Goal: Task Accomplishment & Management: Manage account settings

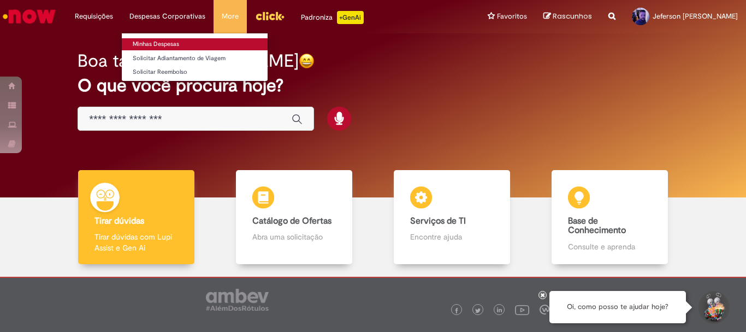
click at [172, 43] on link "Minhas Despesas" at bounding box center [195, 44] width 146 height 12
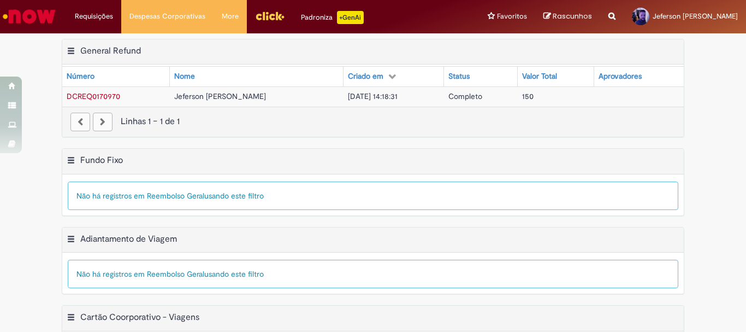
click at [90, 97] on span "DCREQ0170970" at bounding box center [94, 96] width 54 height 10
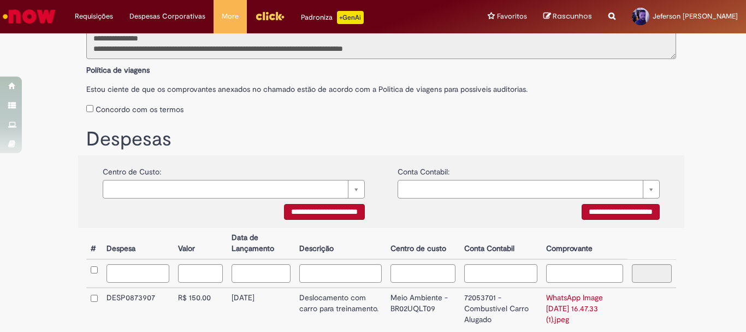
scroll to position [218, 0]
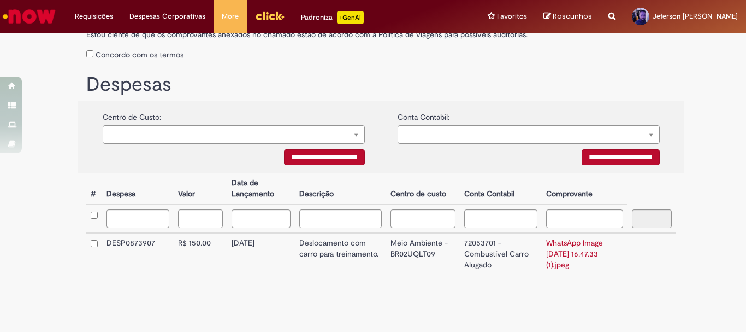
click at [410, 253] on td "Meio Ambiente - BR02UQLT09" at bounding box center [423, 254] width 74 height 42
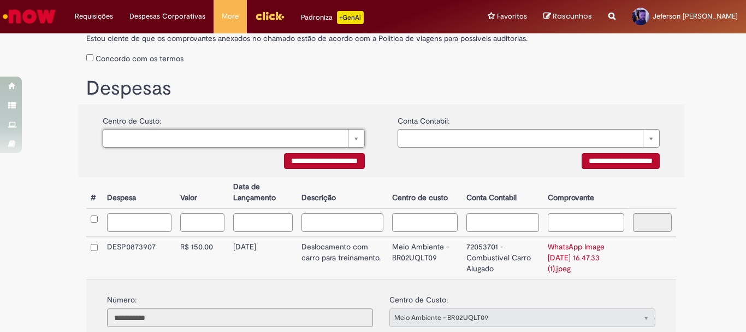
scroll to position [379, 0]
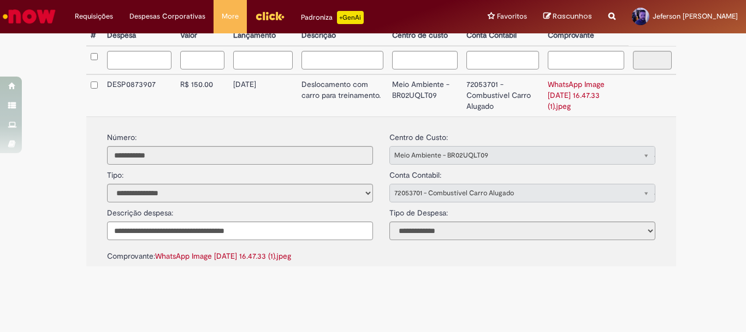
click at [422, 91] on td "Meio Ambiente - BR02UQLT09" at bounding box center [425, 95] width 74 height 42
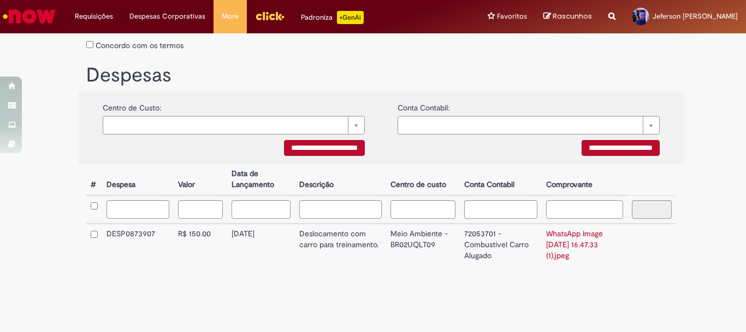
scroll to position [229, 0]
click at [415, 235] on td "Meio Ambiente - BR02UQLT09" at bounding box center [423, 244] width 74 height 42
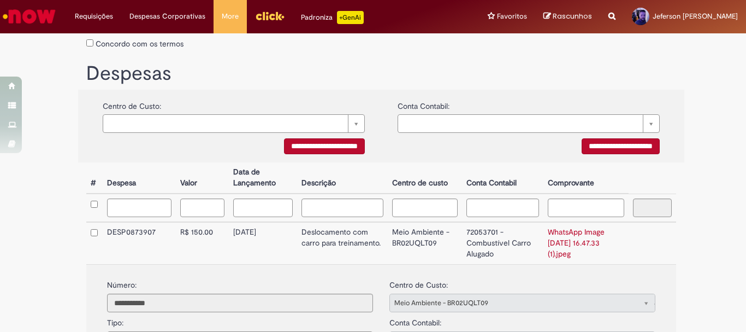
scroll to position [379, 0]
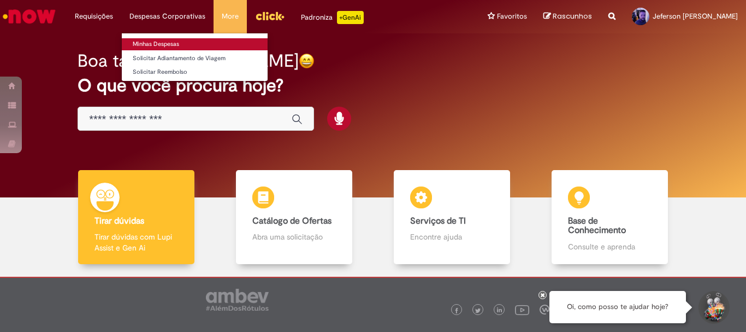
click at [162, 46] on link "Minhas Despesas" at bounding box center [195, 44] width 146 height 12
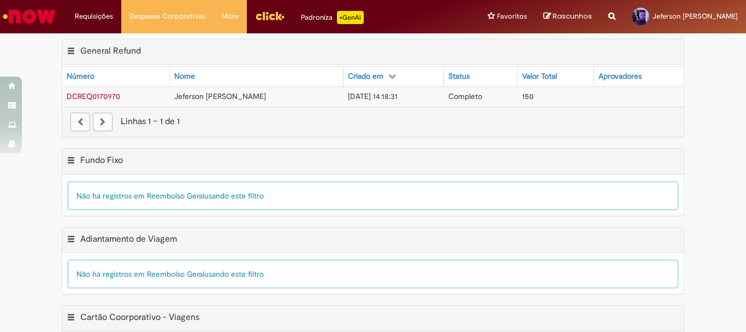
click at [102, 92] on span "DCREQ0170970" at bounding box center [94, 96] width 54 height 10
